Goal: Transaction & Acquisition: Purchase product/service

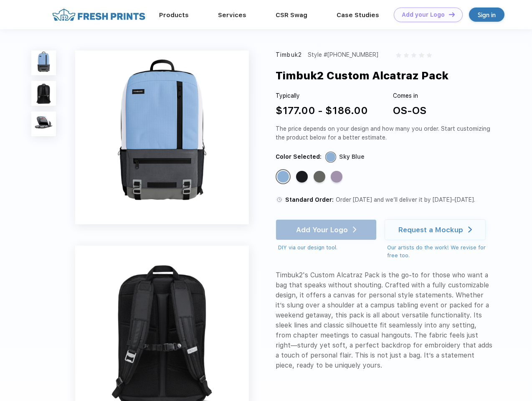
click at [425, 15] on link "Add your Logo Design Tool" at bounding box center [428, 15] width 69 height 15
click at [0, 0] on div "Design Tool" at bounding box center [0, 0] width 0 height 0
click at [448, 14] on link "Add your Logo Design Tool" at bounding box center [428, 15] width 69 height 15
click at [44, 63] on img at bounding box center [43, 63] width 25 height 25
click at [44, 94] on img at bounding box center [43, 93] width 25 height 25
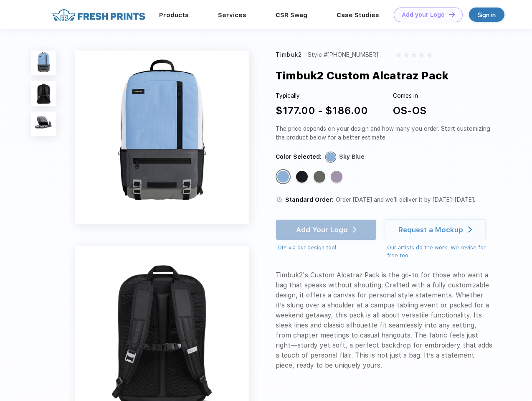
click at [44, 124] on img at bounding box center [43, 123] width 25 height 25
click at [284, 177] on div "Standard Color" at bounding box center [283, 177] width 12 height 12
click at [303, 177] on div "Standard Color" at bounding box center [302, 177] width 12 height 12
click at [320, 177] on div "Standard Color" at bounding box center [320, 177] width 12 height 12
click at [337, 177] on div "Standard Color" at bounding box center [337, 177] width 12 height 12
